Goal: Task Accomplishment & Management: Manage account settings

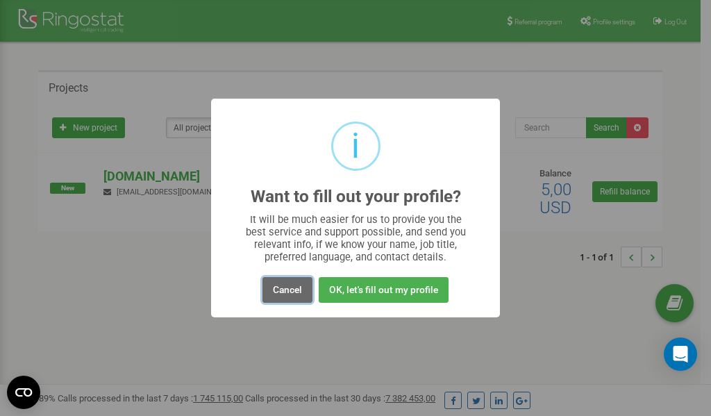
click at [282, 294] on button "Cancel" at bounding box center [288, 290] width 50 height 26
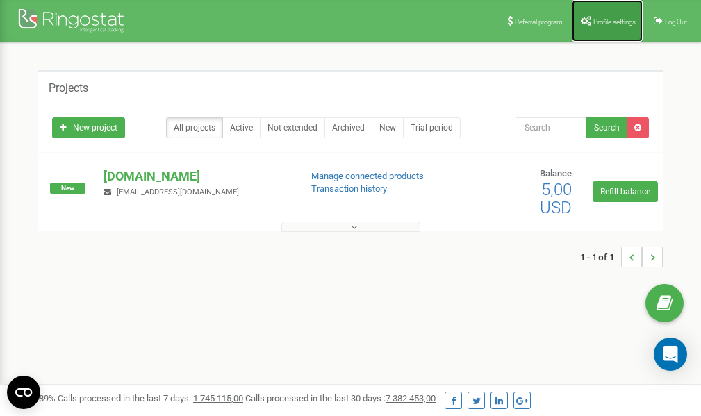
click at [612, 12] on link "Profile settings" at bounding box center [607, 21] width 71 height 42
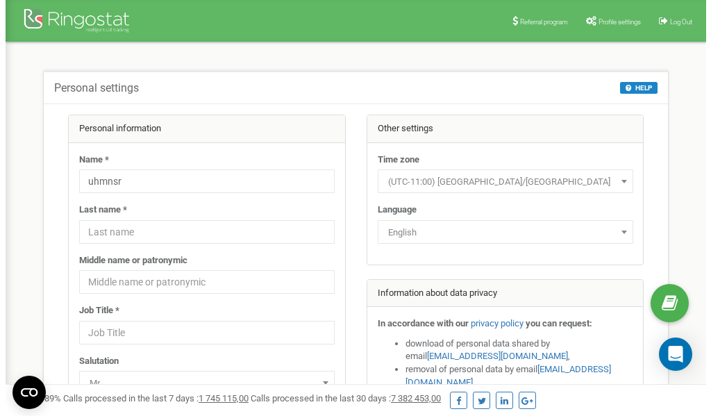
scroll to position [69, 0]
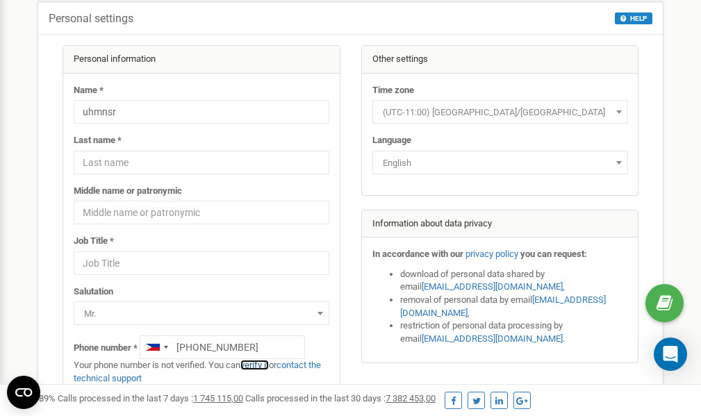
click at [261, 365] on link "verify it" at bounding box center [254, 365] width 28 height 10
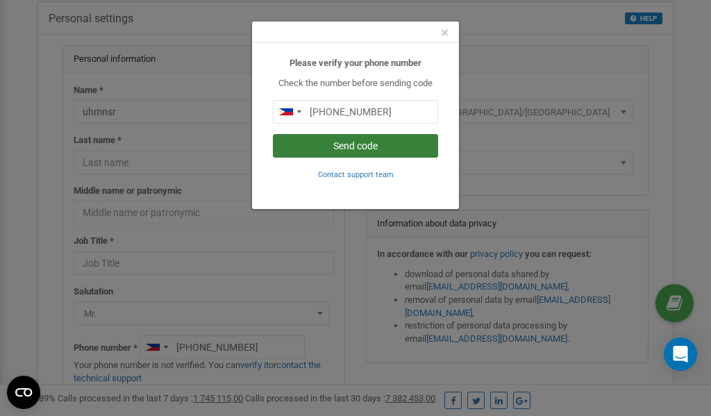
click at [353, 144] on button "Send code" at bounding box center [355, 146] width 165 height 24
